Goal: Download file/media

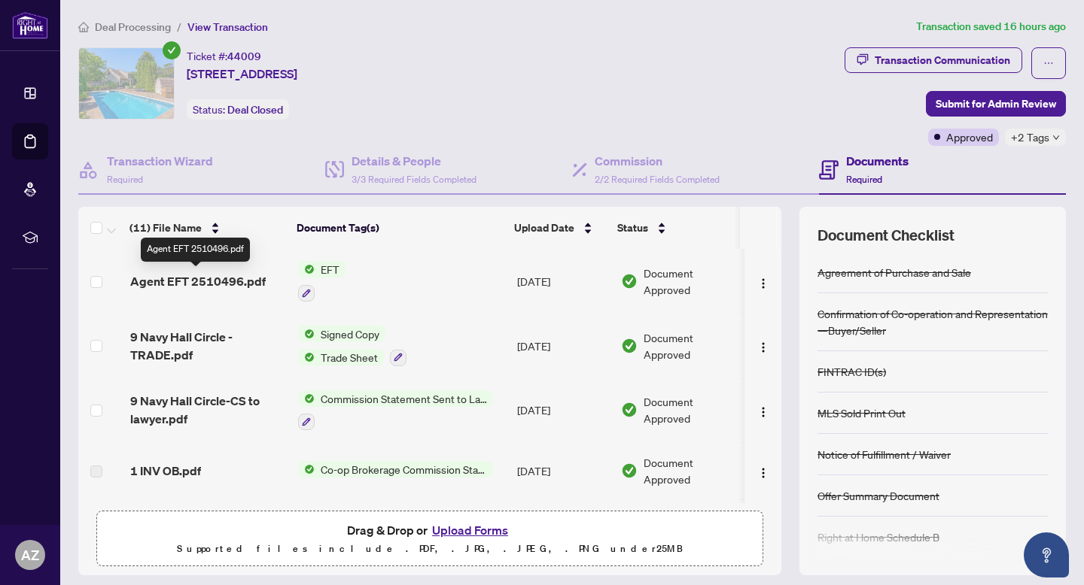
click at [251, 275] on span "Agent EFT 2510496.pdf" at bounding box center [197, 281] width 135 height 18
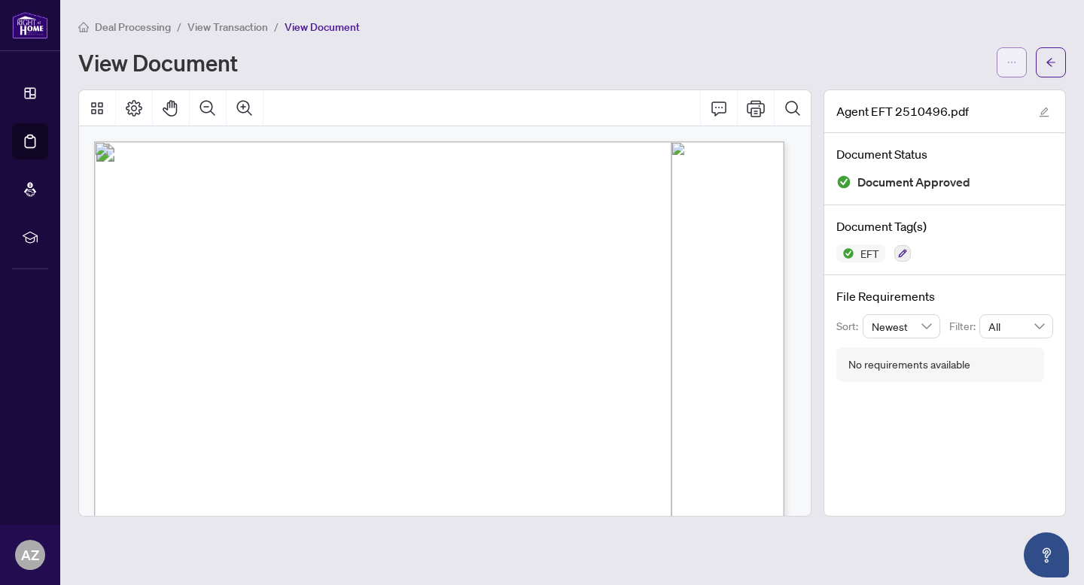
click at [999, 63] on button "button" at bounding box center [1011, 62] width 30 height 30
click at [762, 108] on icon "Print" at bounding box center [755, 108] width 18 height 18
click at [992, 92] on span "Download" at bounding box center [957, 95] width 114 height 17
click at [151, 26] on span "Deal Processing" at bounding box center [133, 27] width 76 height 14
